Goal: Obtain resource: Obtain resource

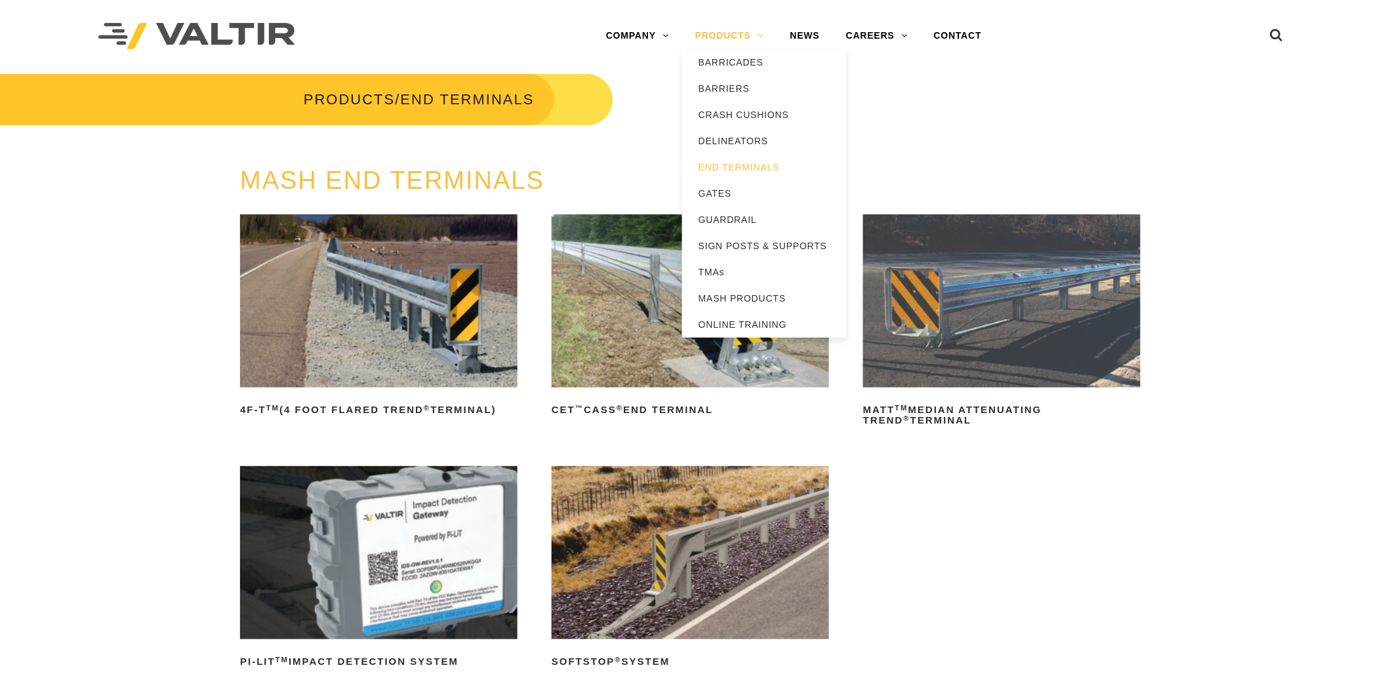
click at [698, 31] on link "PRODUCTS" at bounding box center [729, 36] width 95 height 26
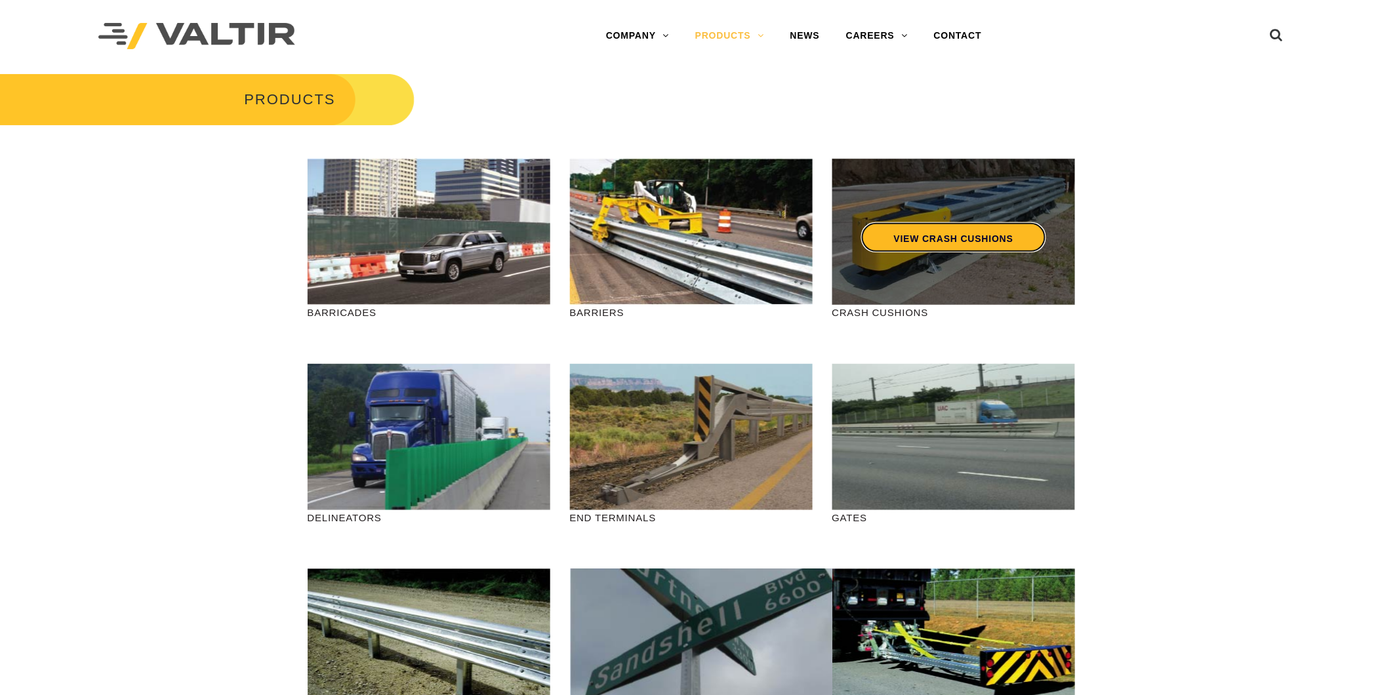
click at [942, 241] on link "VIEW CRASH CUSHIONS" at bounding box center [953, 237] width 185 height 30
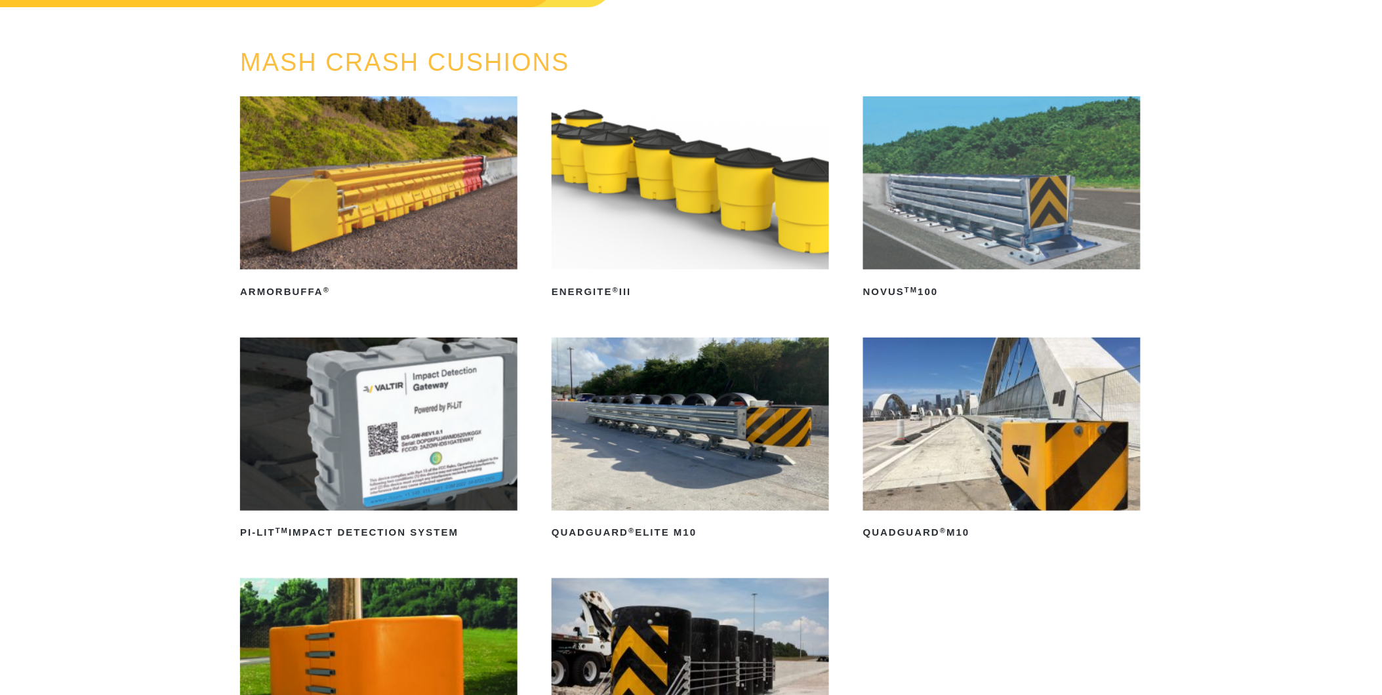
scroll to position [146, 0]
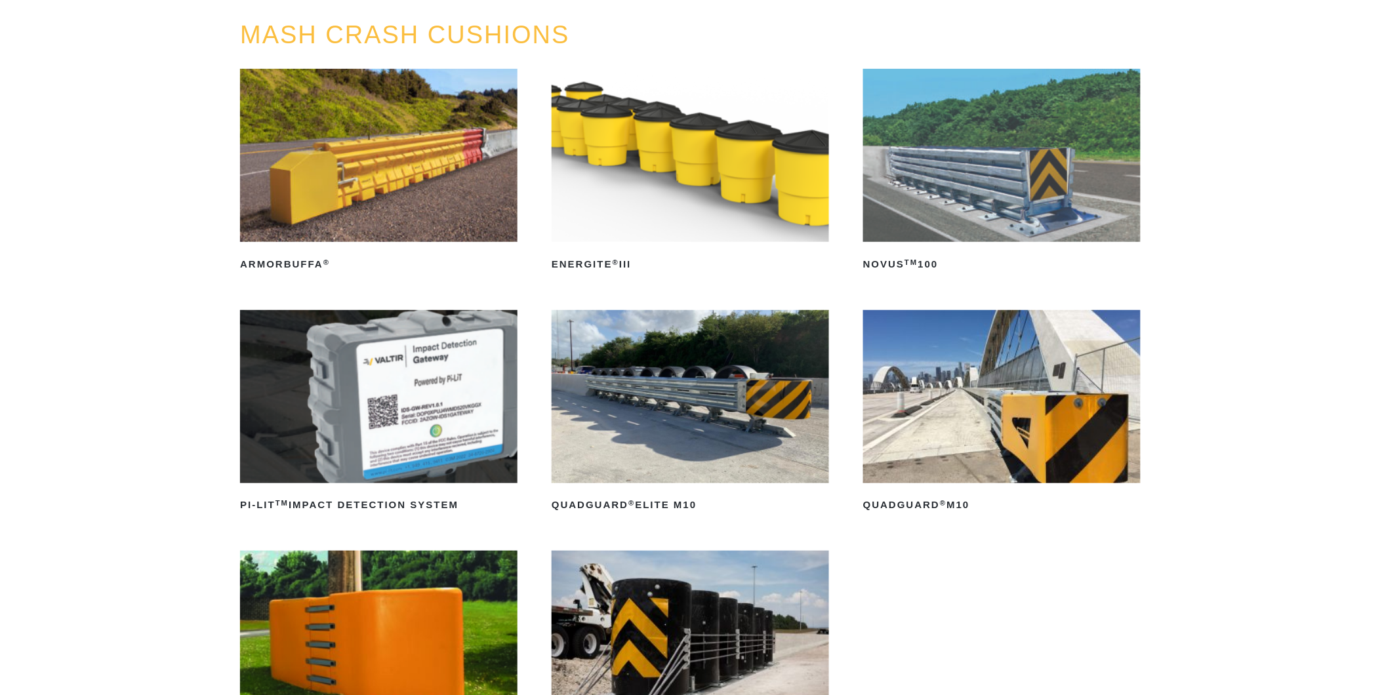
click at [1021, 412] on img at bounding box center [1001, 396] width 277 height 173
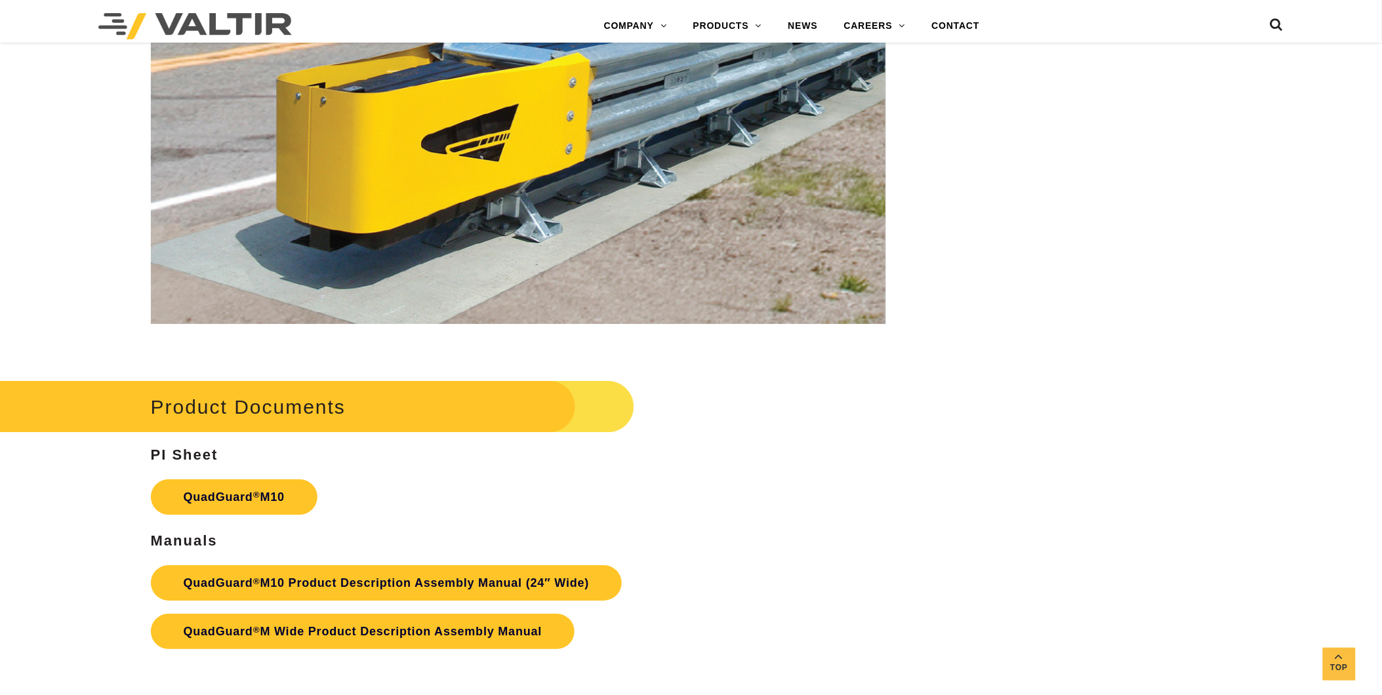
scroll to position [5174, 0]
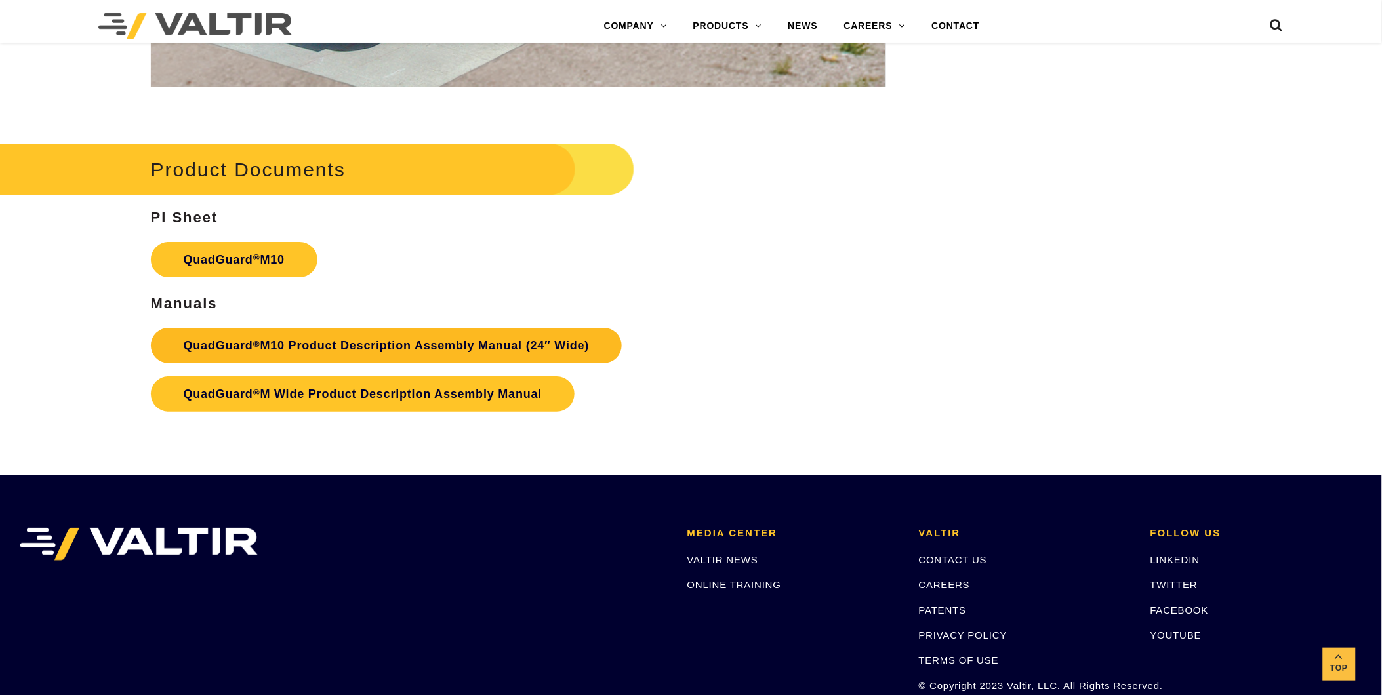
click at [233, 338] on link "QuadGuard ® M10 Product Description Assembly Manual (24″ Wide)" at bounding box center [387, 345] width 472 height 35
